Goal: Task Accomplishment & Management: Use online tool/utility

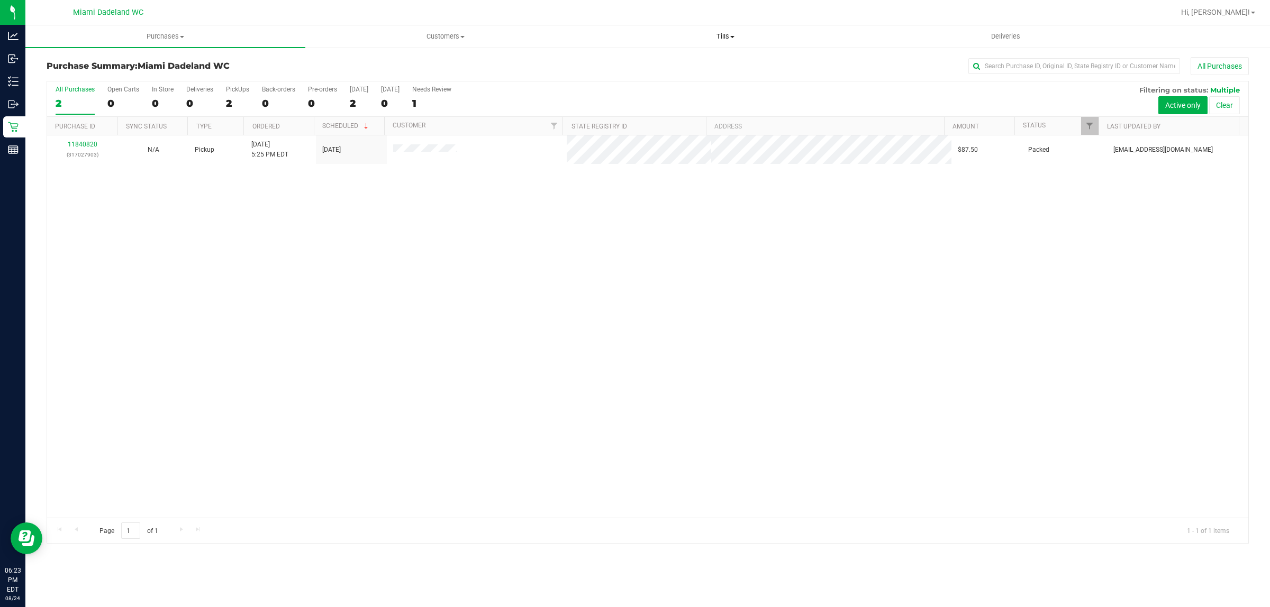
click at [722, 40] on span "Tills" at bounding box center [725, 37] width 279 height 10
click at [635, 81] on li "Reconcile e-payments" at bounding box center [725, 76] width 280 height 13
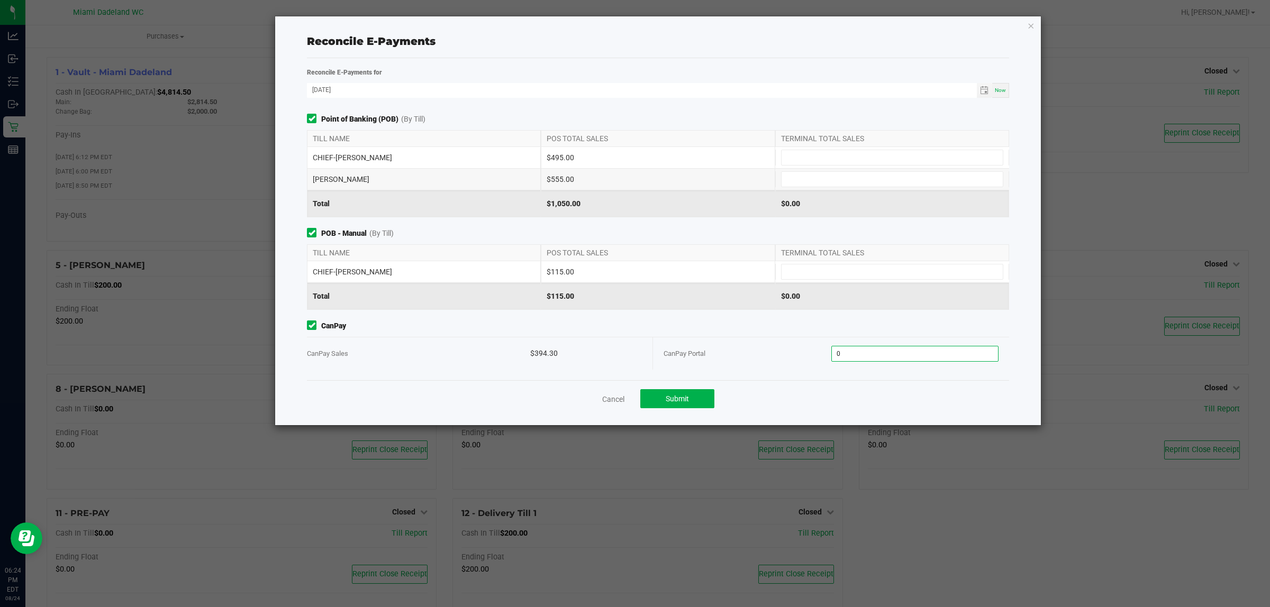
click at [890, 358] on input "0" at bounding box center [915, 354] width 167 height 15
type input "$394.30"
click at [754, 341] on div "CanPay Portal" at bounding box center [747, 354] width 168 height 32
click at [847, 276] on input at bounding box center [891, 272] width 221 height 15
click at [814, 150] on span at bounding box center [892, 158] width 222 height 16
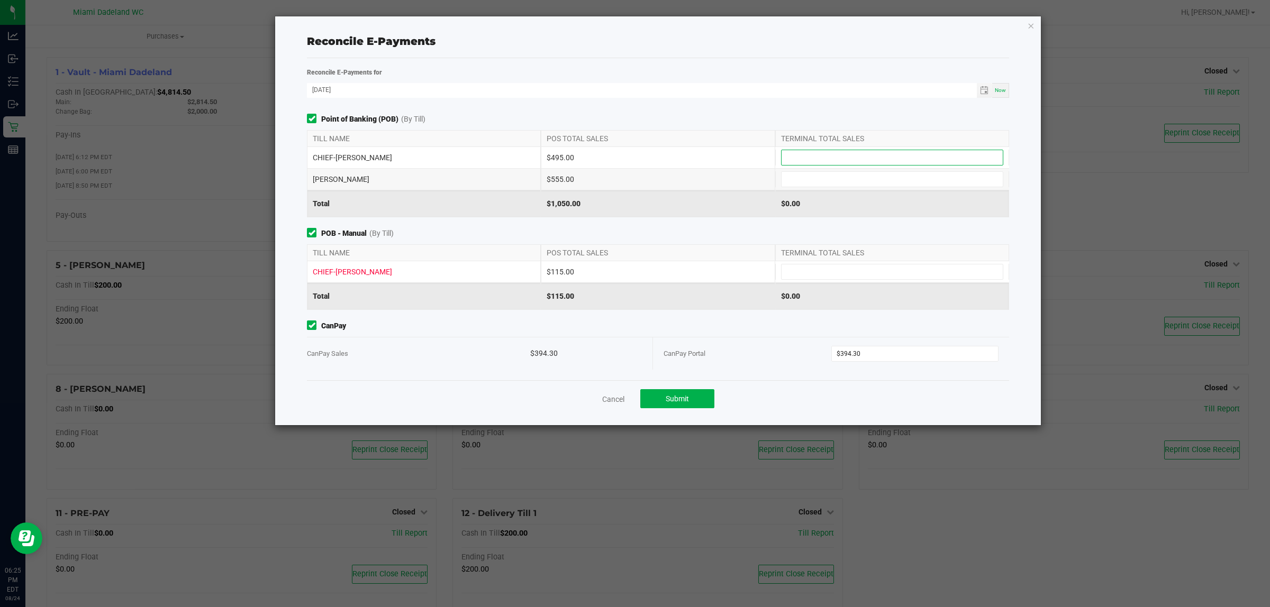
click at [815, 150] on input at bounding box center [891, 157] width 221 height 15
type input "$495.00"
click at [793, 278] on input at bounding box center [891, 272] width 221 height 15
type input "$115.00"
click at [792, 167] on div "CHIEF-[PERSON_NAME] $495.00 $495.00" at bounding box center [658, 157] width 702 height 21
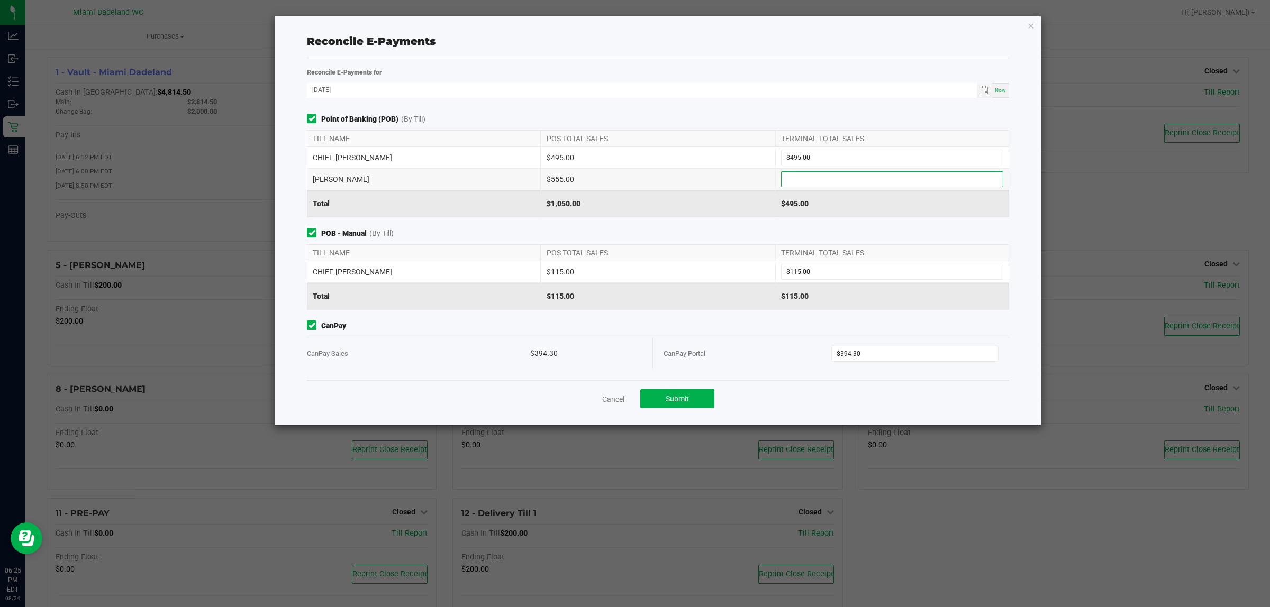
click at [822, 183] on input at bounding box center [891, 179] width 221 height 15
type input "$555.00"
click at [686, 225] on div "Point of Banking (POB) (By Till) TILL NAME POS TOTAL SALES TERMINAL TOTAL SALES…" at bounding box center [658, 247] width 718 height 267
click at [686, 403] on span "Submit" at bounding box center [677, 399] width 23 height 8
